Goal: Information Seeking & Learning: Learn about a topic

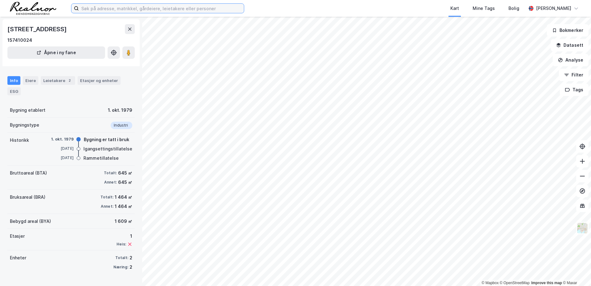
click at [113, 10] on input at bounding box center [161, 8] width 165 height 9
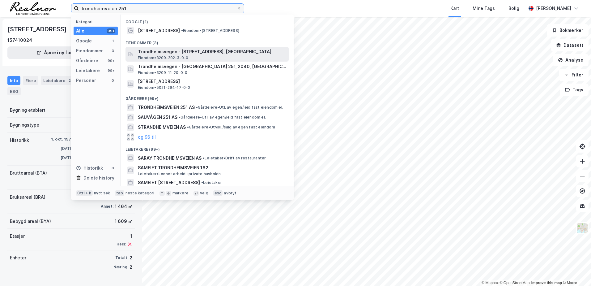
type input "trondheimveien 251"
click at [193, 50] on span "Trondheimsvegen - [STREET_ADDRESS], [GEOGRAPHIC_DATA]" at bounding box center [212, 51] width 148 height 7
